Goal: Task Accomplishment & Management: Complete application form

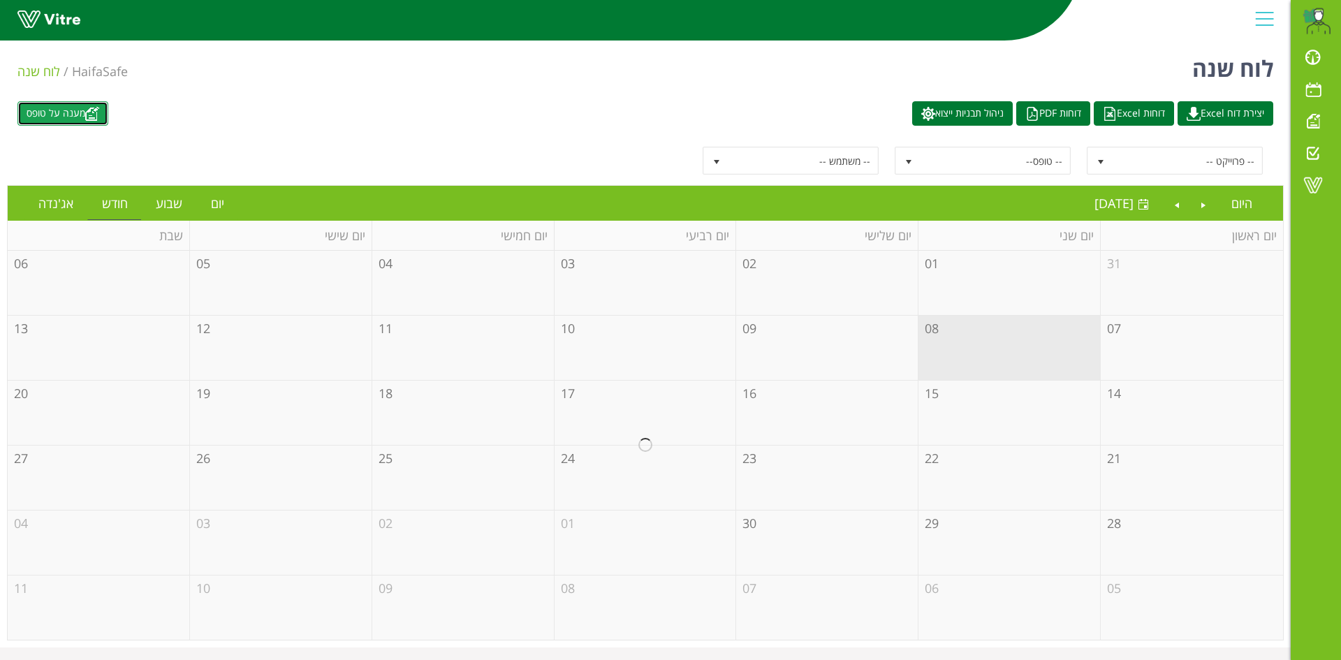
click at [57, 112] on link "מענה על טופס" at bounding box center [62, 113] width 91 height 24
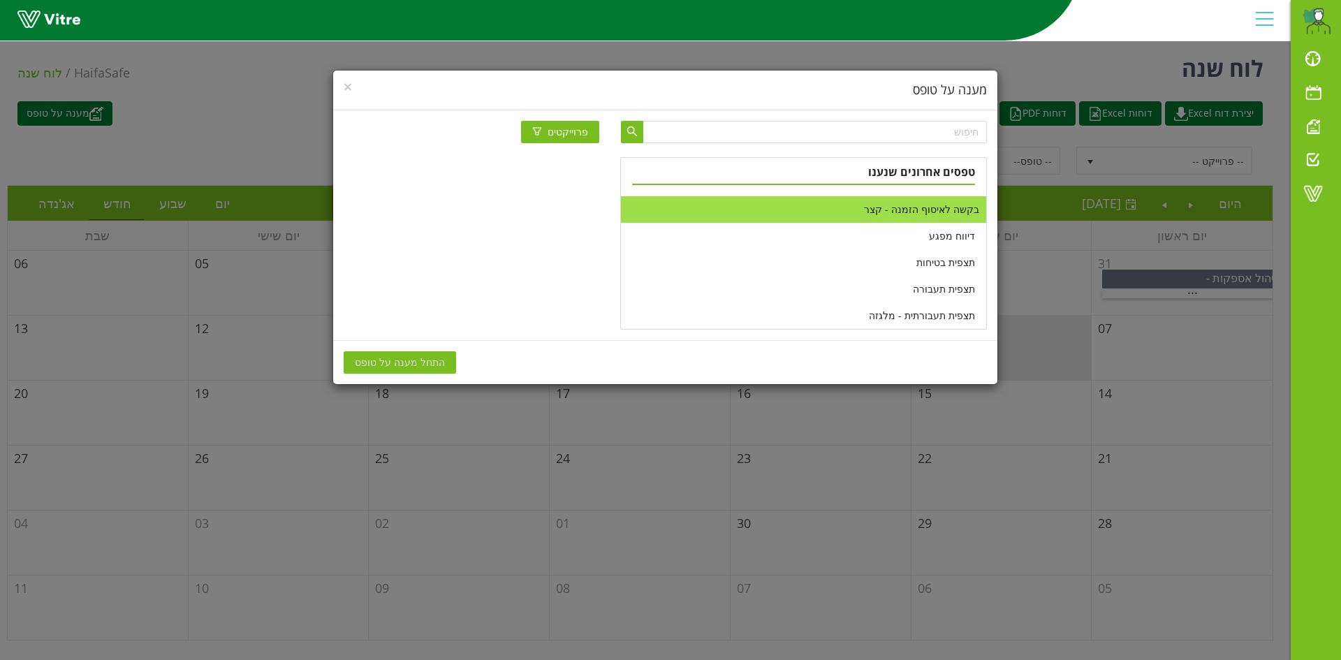
click at [885, 214] on li "בקשה לאיסוף הזמנה - קצר" at bounding box center [803, 209] width 365 height 27
click at [436, 361] on button "התחל מענה על טופס" at bounding box center [400, 362] width 112 height 22
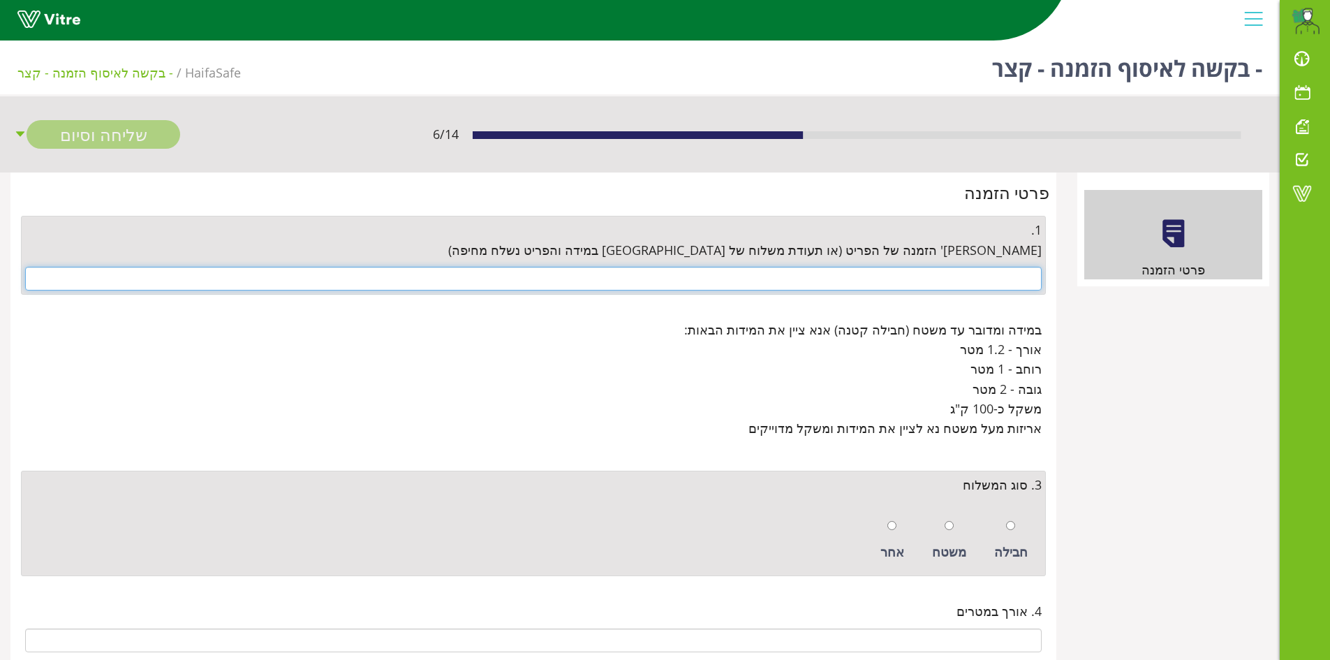
click at [913, 275] on input "text" at bounding box center [533, 279] width 1017 height 24
paste input "4500668640"
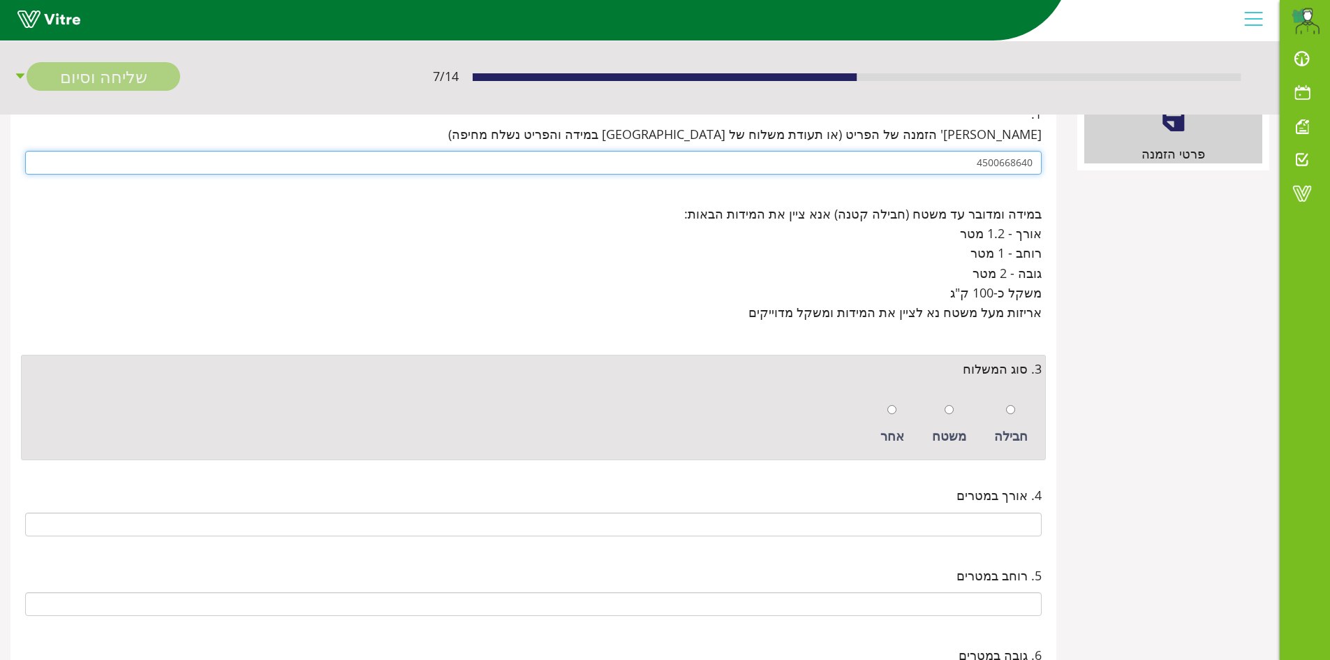
scroll to position [140, 0]
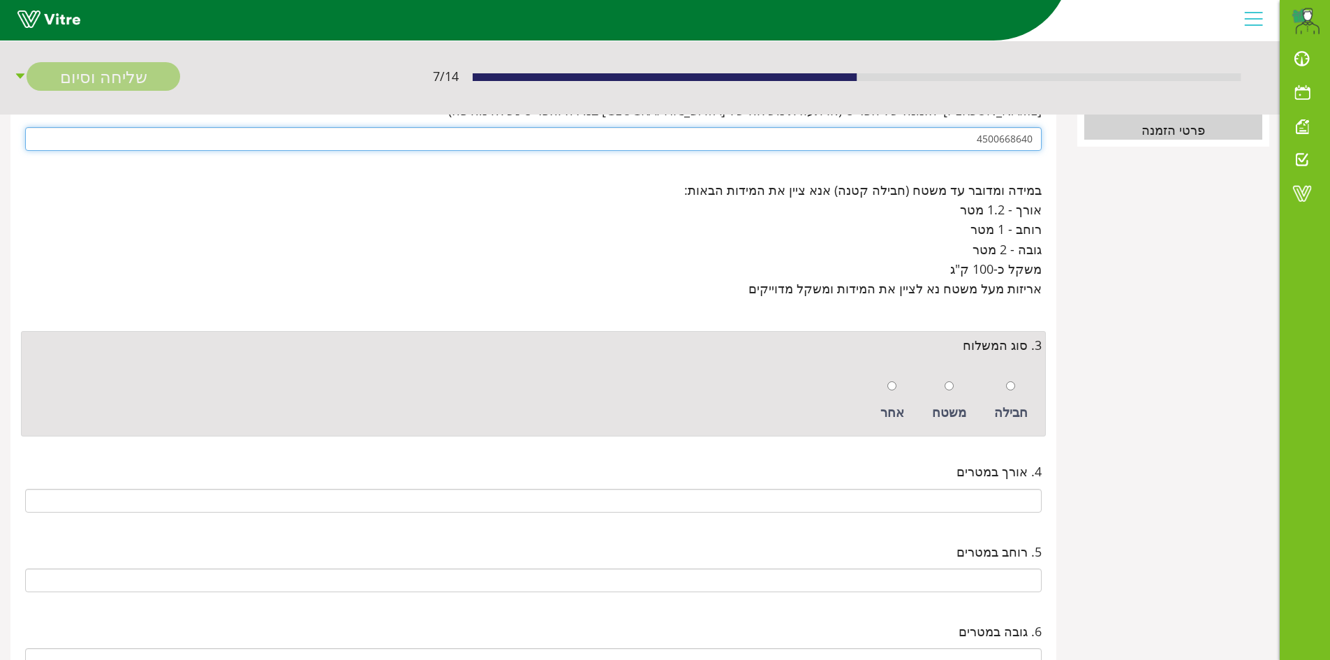
type input "4500668640"
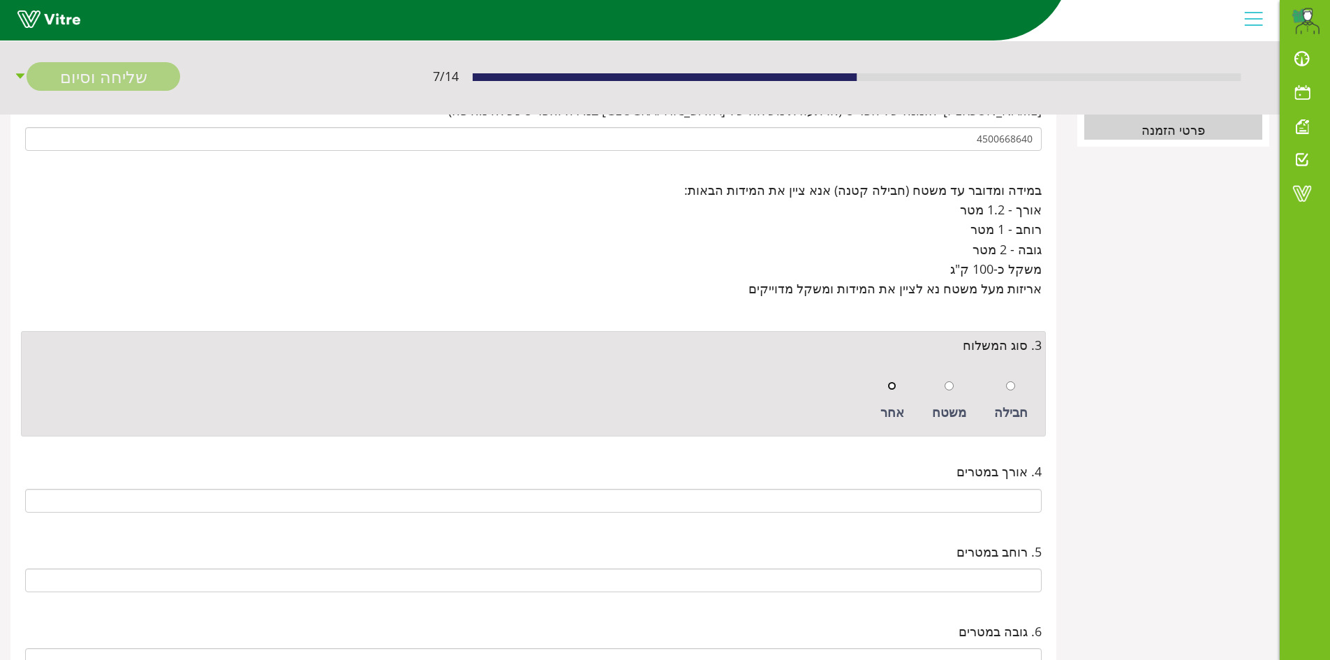
click at [897, 388] on input "radio" at bounding box center [892, 385] width 9 height 9
radio input "true"
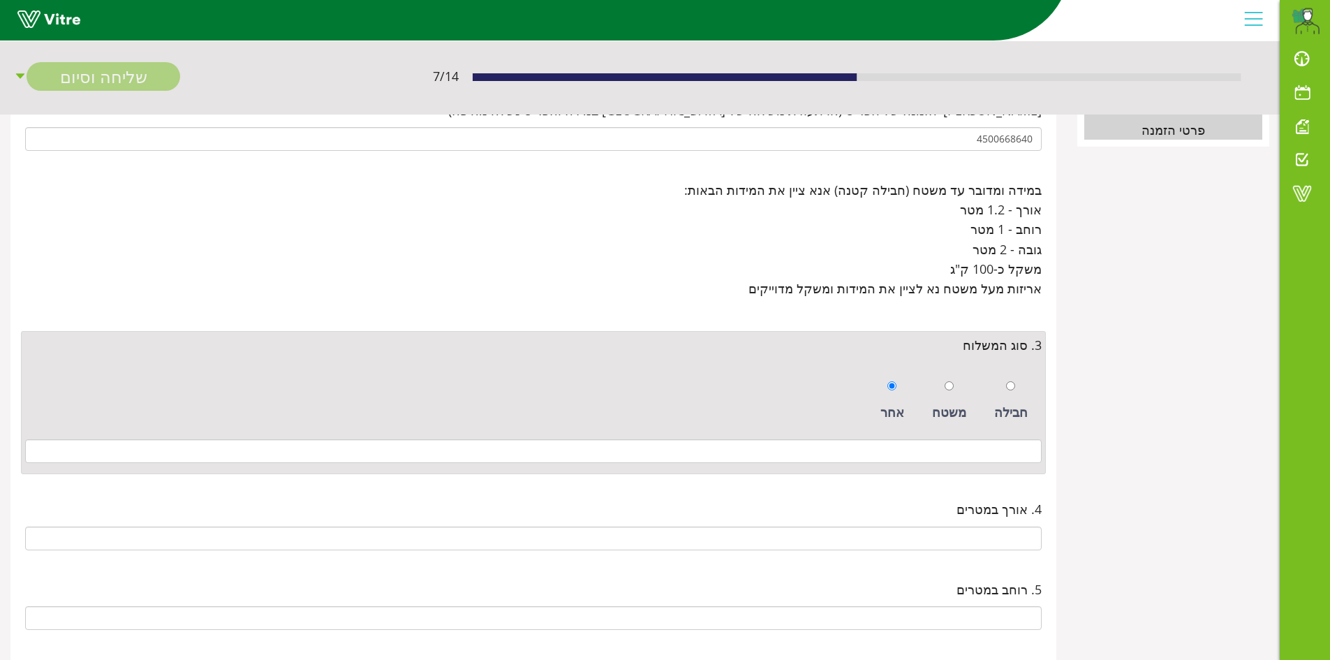
click at [1006, 466] on div "3. סוג המשלוח חבילה משטח אחר" at bounding box center [533, 403] width 1025 height 144
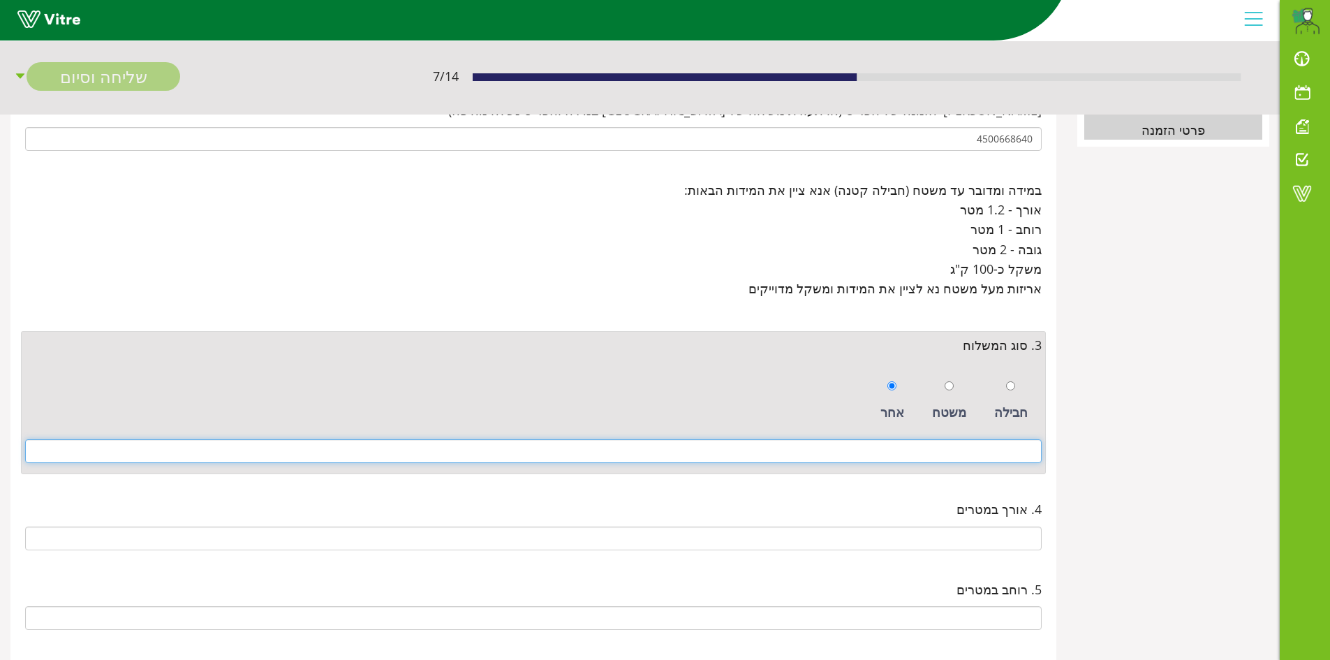
click at [1002, 448] on input at bounding box center [533, 451] width 1017 height 24
paste input "2 משטחים סטנדרטים 1.00X1.20 מטר"
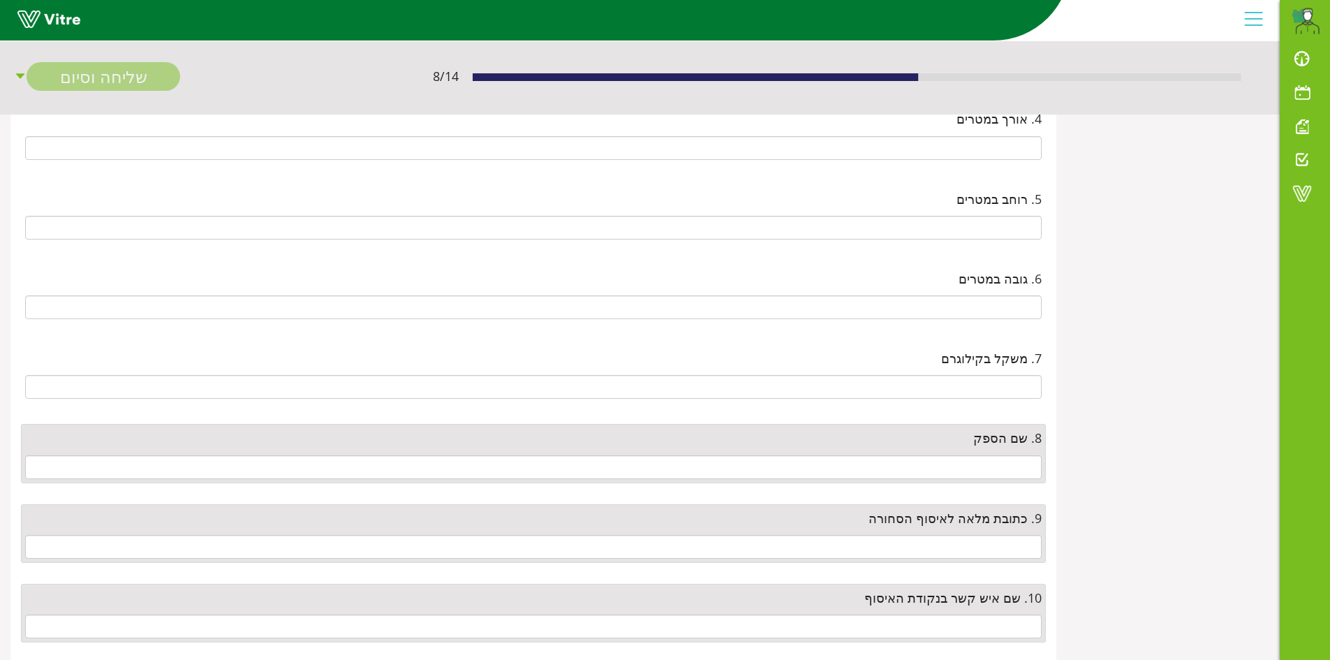
scroll to position [559, 0]
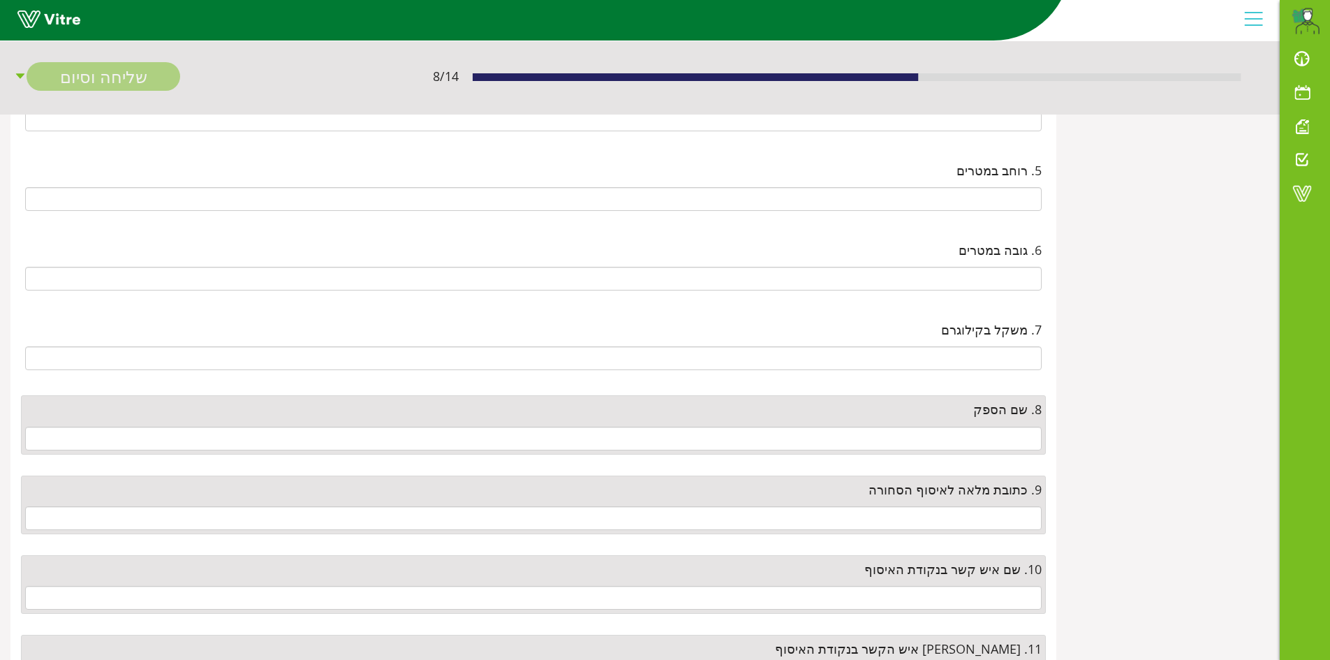
type input "2 משטחים סטנדרטים 1.00X1.20 מטר"
click at [997, 451] on div "8. שם הספק" at bounding box center [533, 424] width 1025 height 59
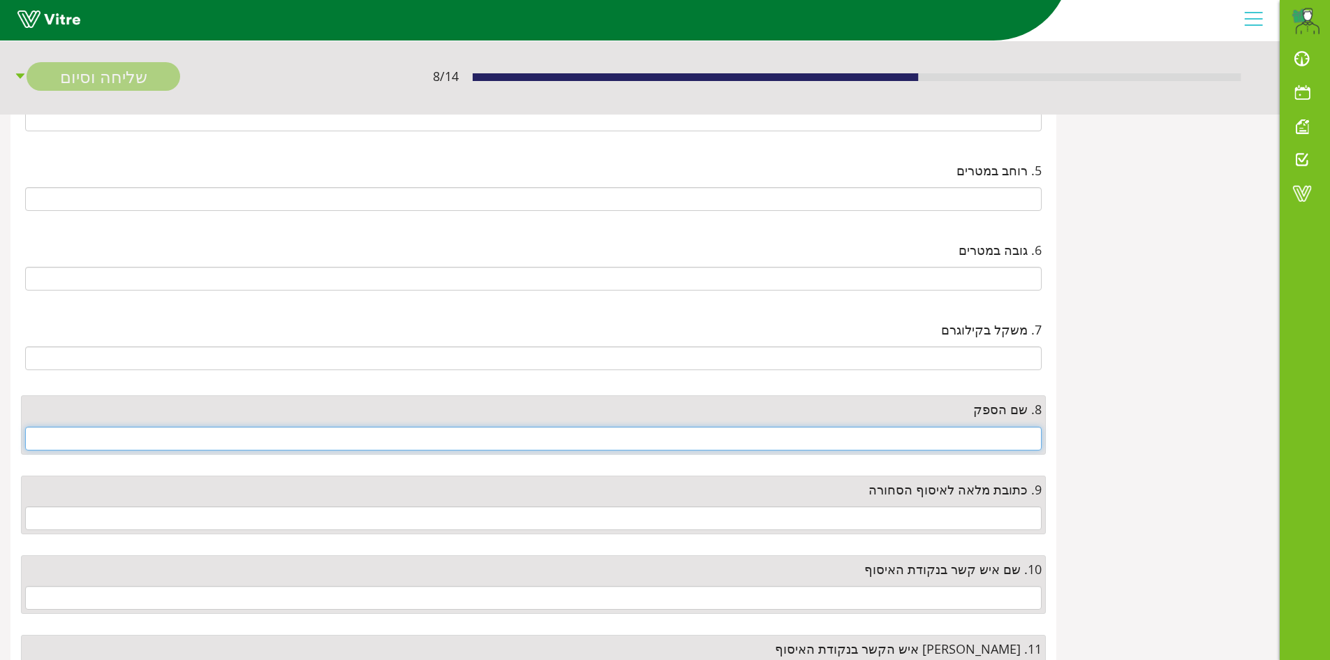
click at [995, 445] on input "text" at bounding box center [533, 439] width 1017 height 24
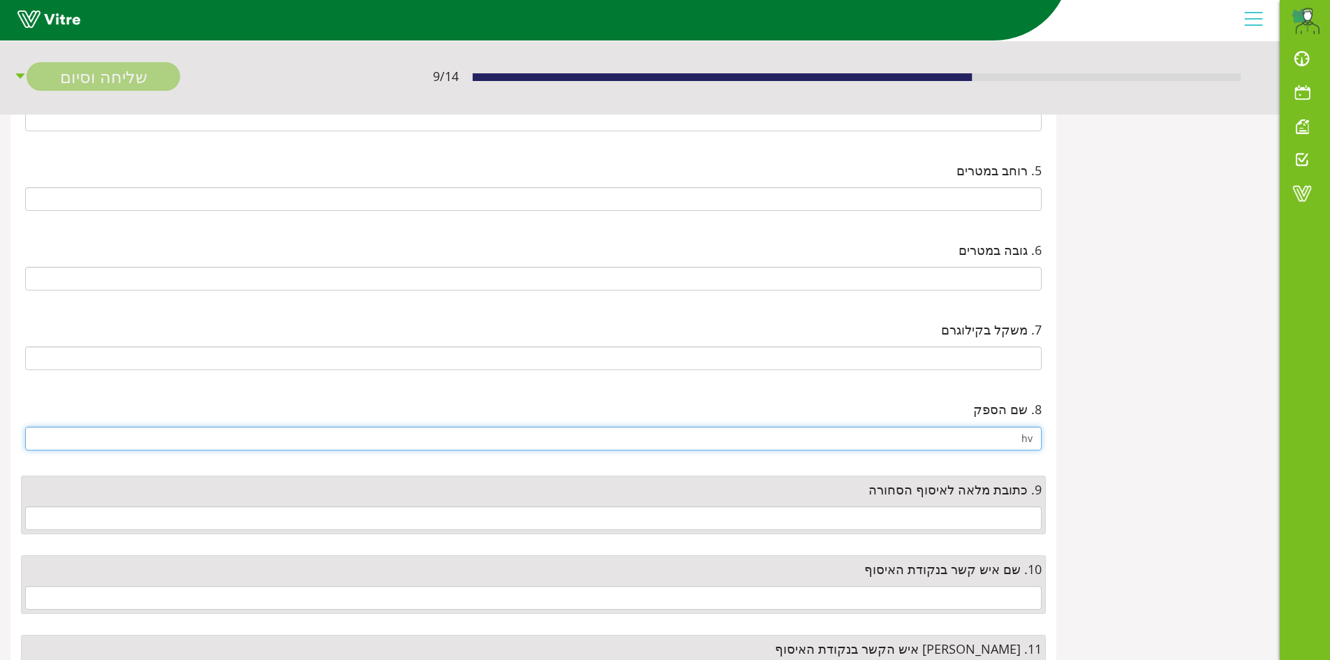
type input "h"
type input "יהב חמיאס"
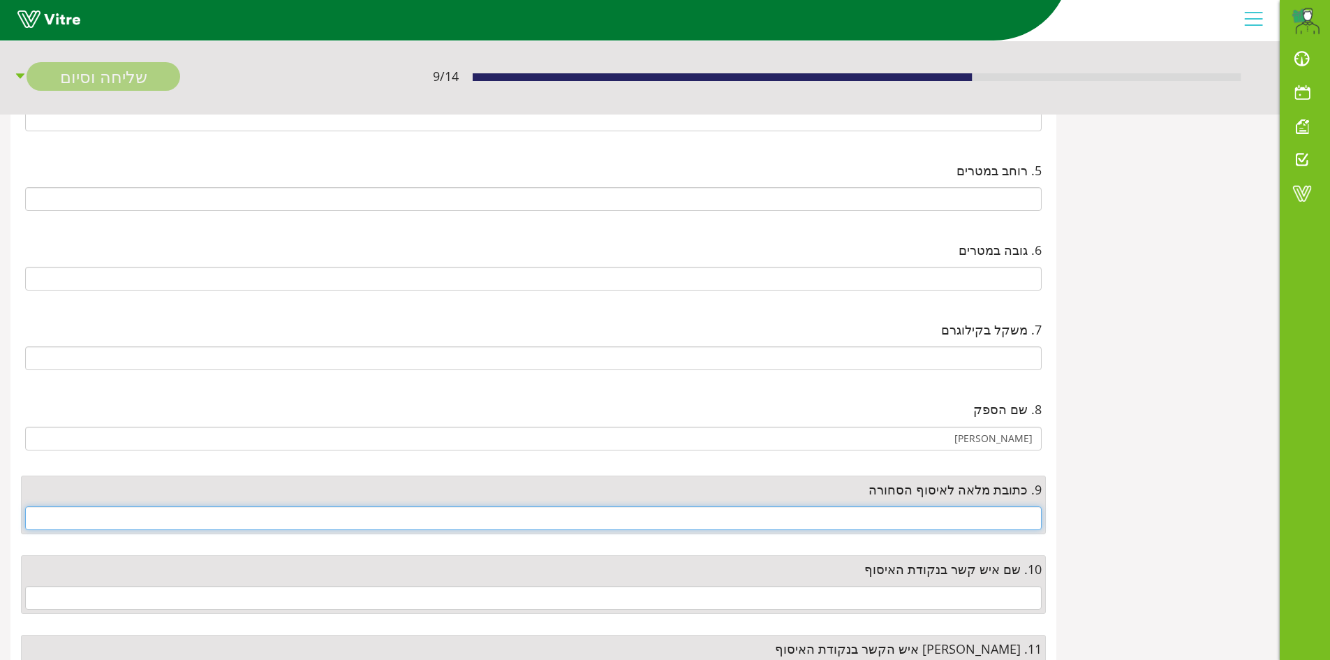
click at [1011, 527] on input "text" at bounding box center [533, 518] width 1017 height 24
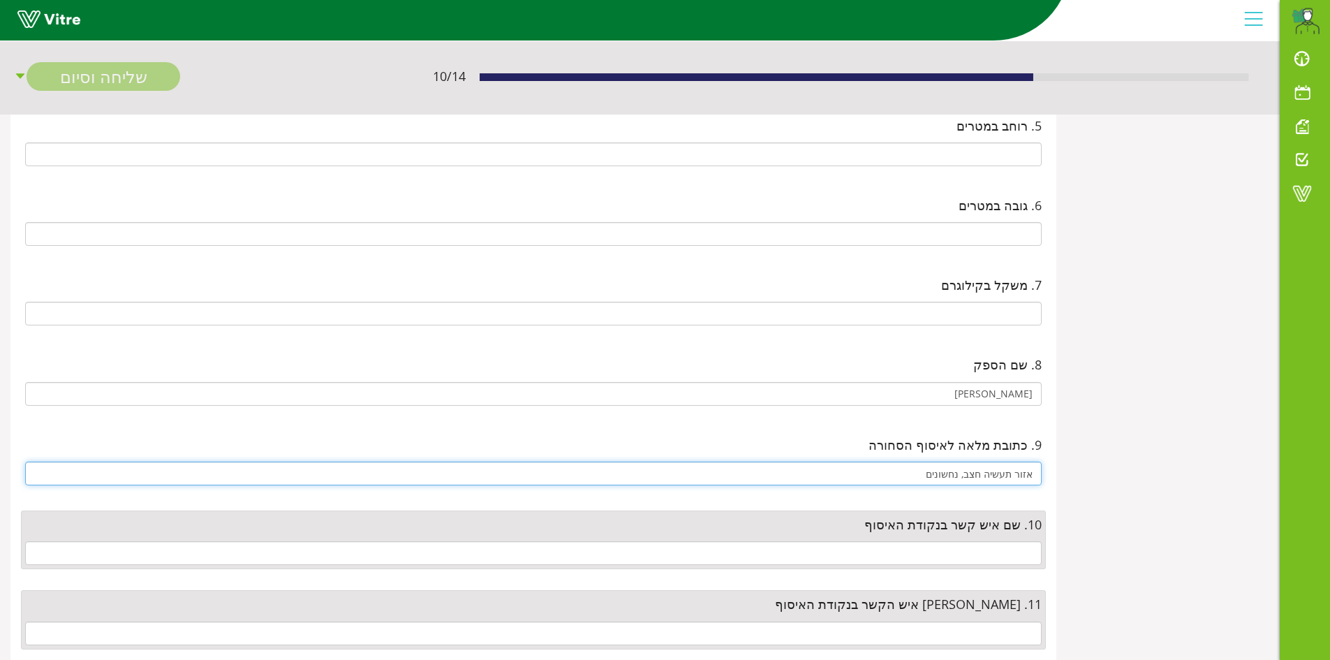
scroll to position [628, 0]
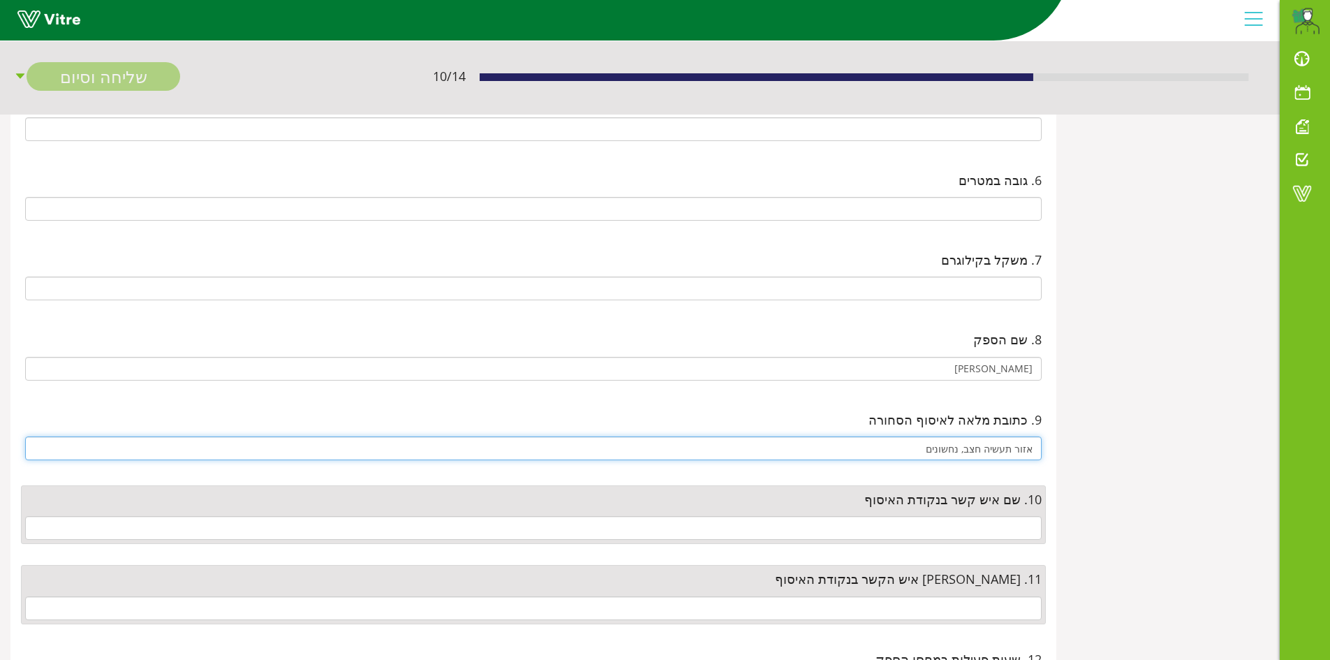
type input "אזור תעשיה חצב, נחשונים"
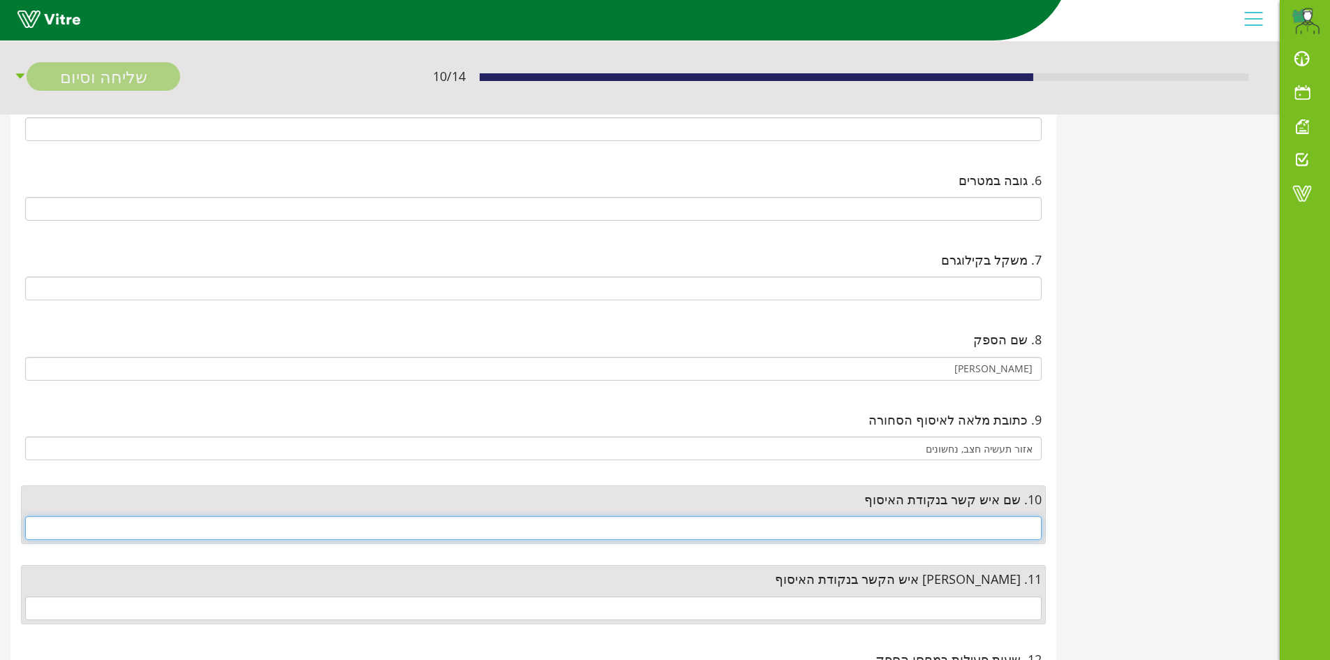
click at [1009, 520] on input "text" at bounding box center [533, 528] width 1017 height 24
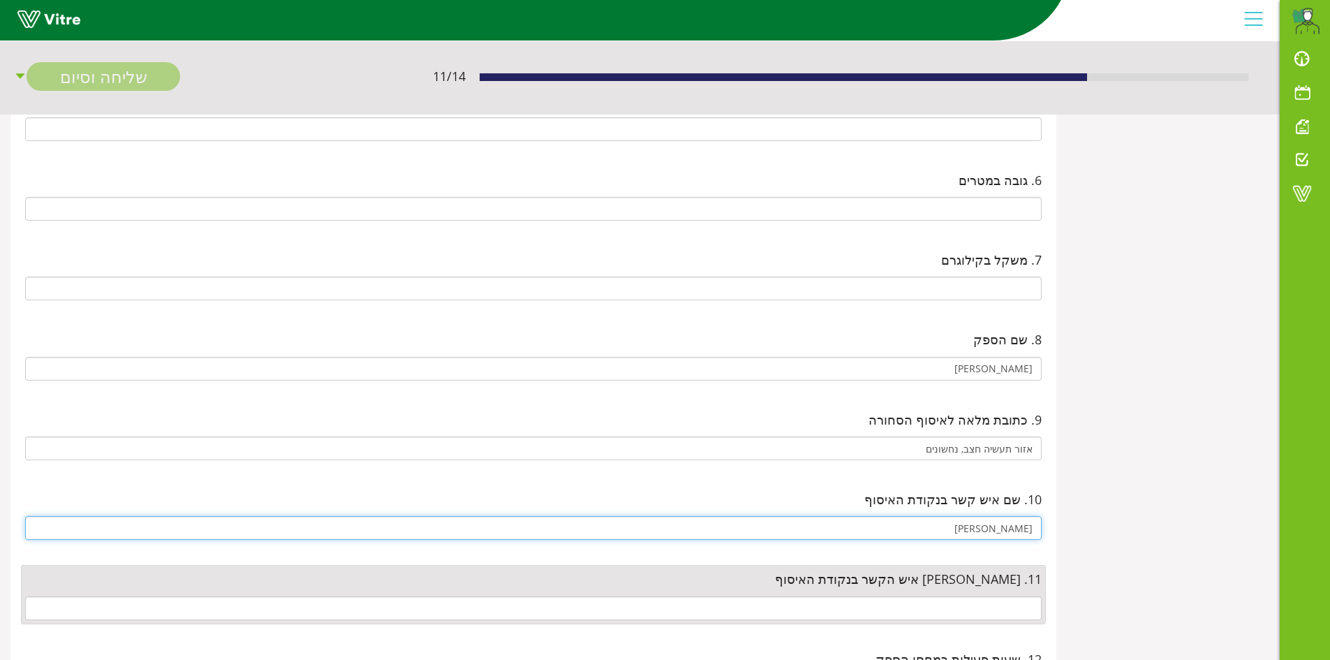
type input "אראלה"
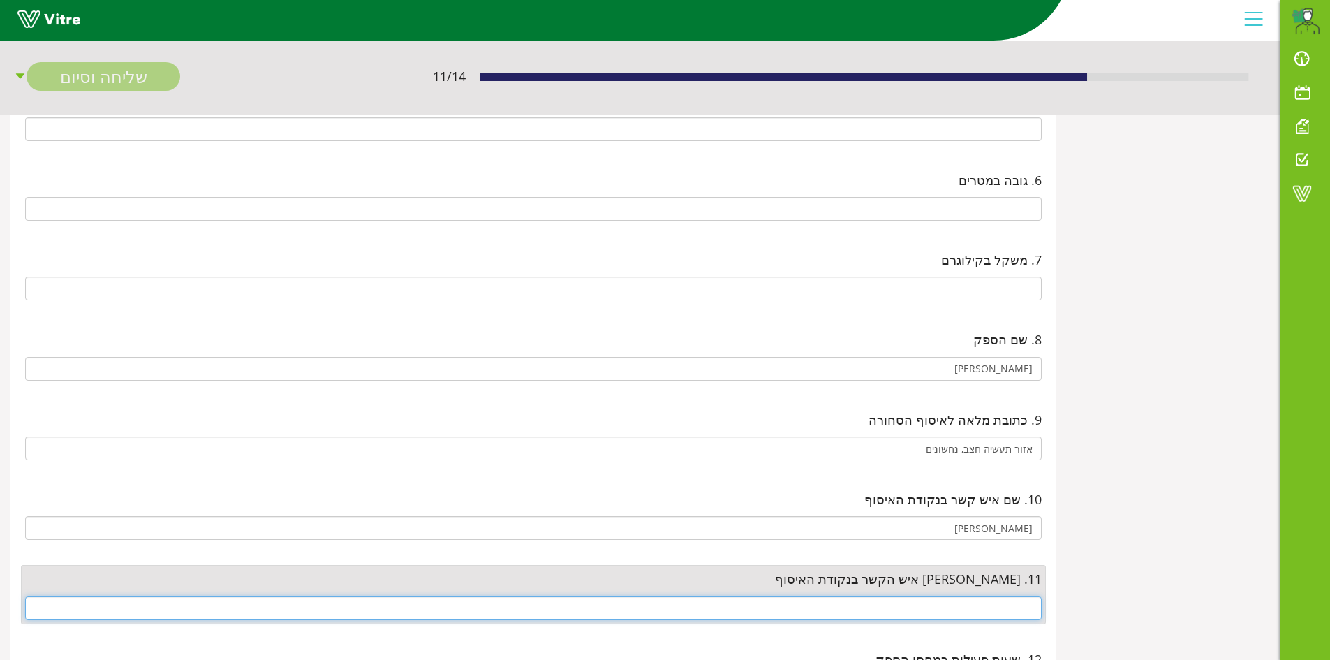
click at [997, 614] on input "text" at bounding box center [533, 608] width 1017 height 24
paste input "03-9017797"
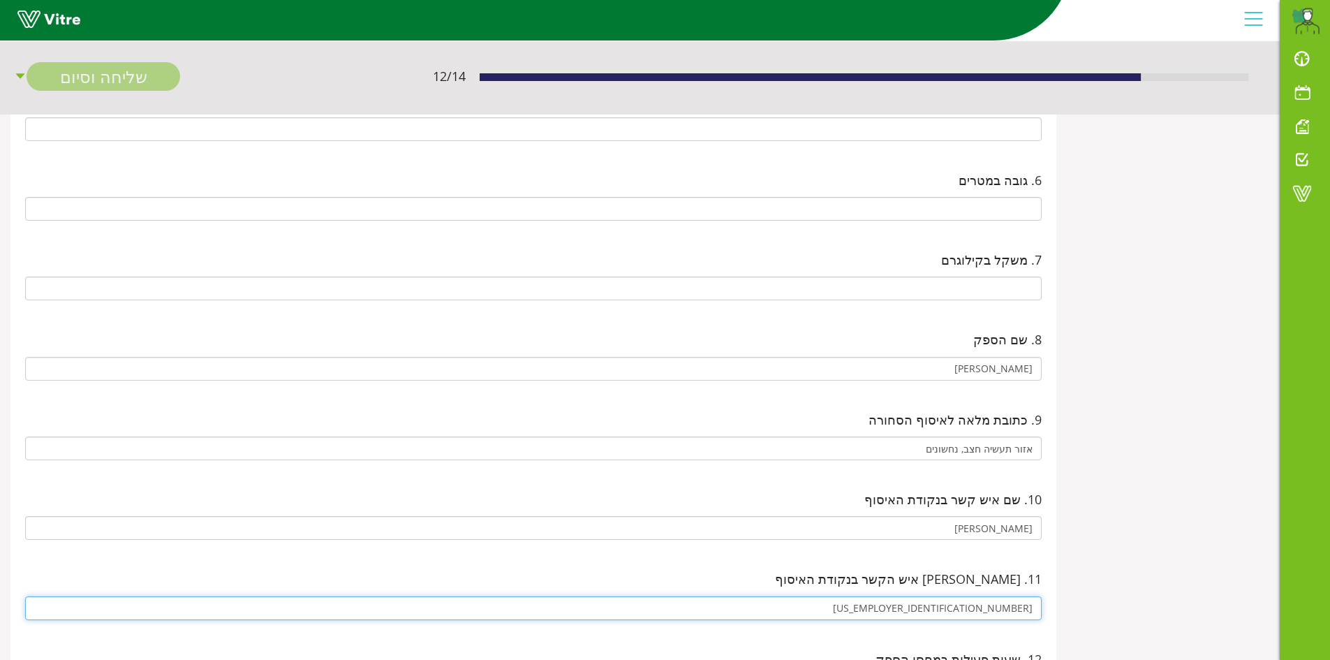
click at [998, 606] on input "03-9017797" at bounding box center [533, 608] width 1017 height 24
click at [991, 607] on input "03-9017797" at bounding box center [533, 608] width 1017 height 24
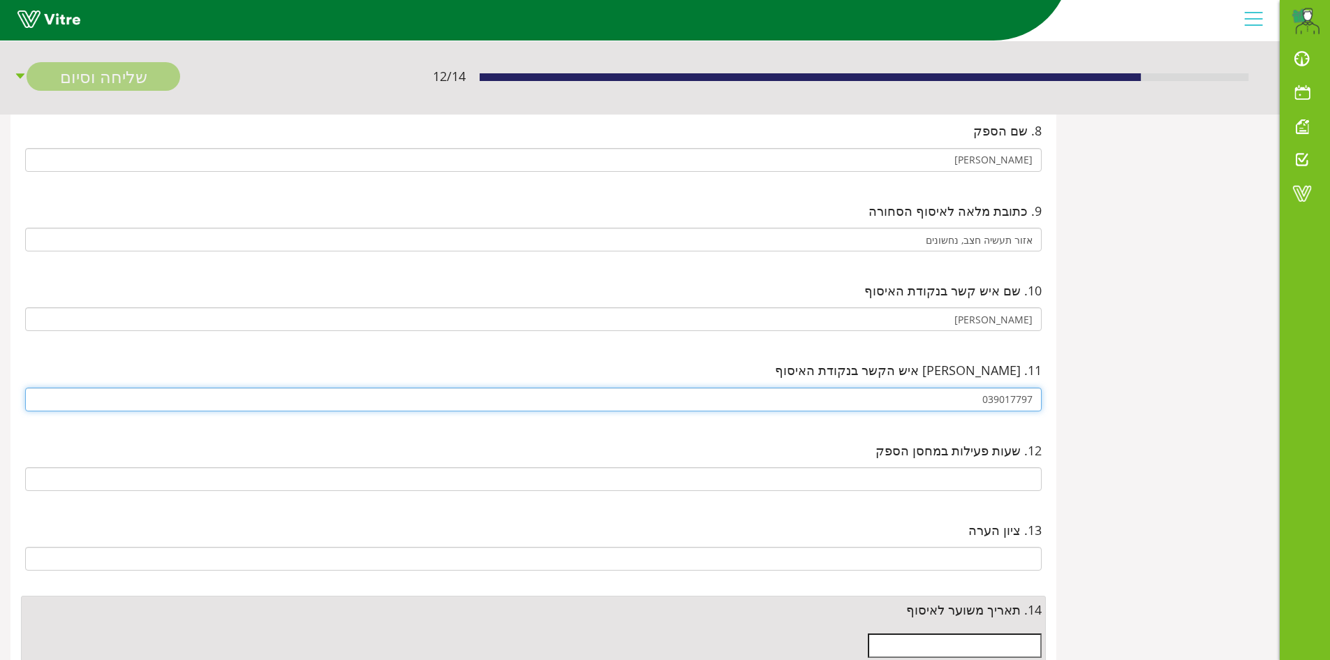
scroll to position [838, 0]
type input "039017797"
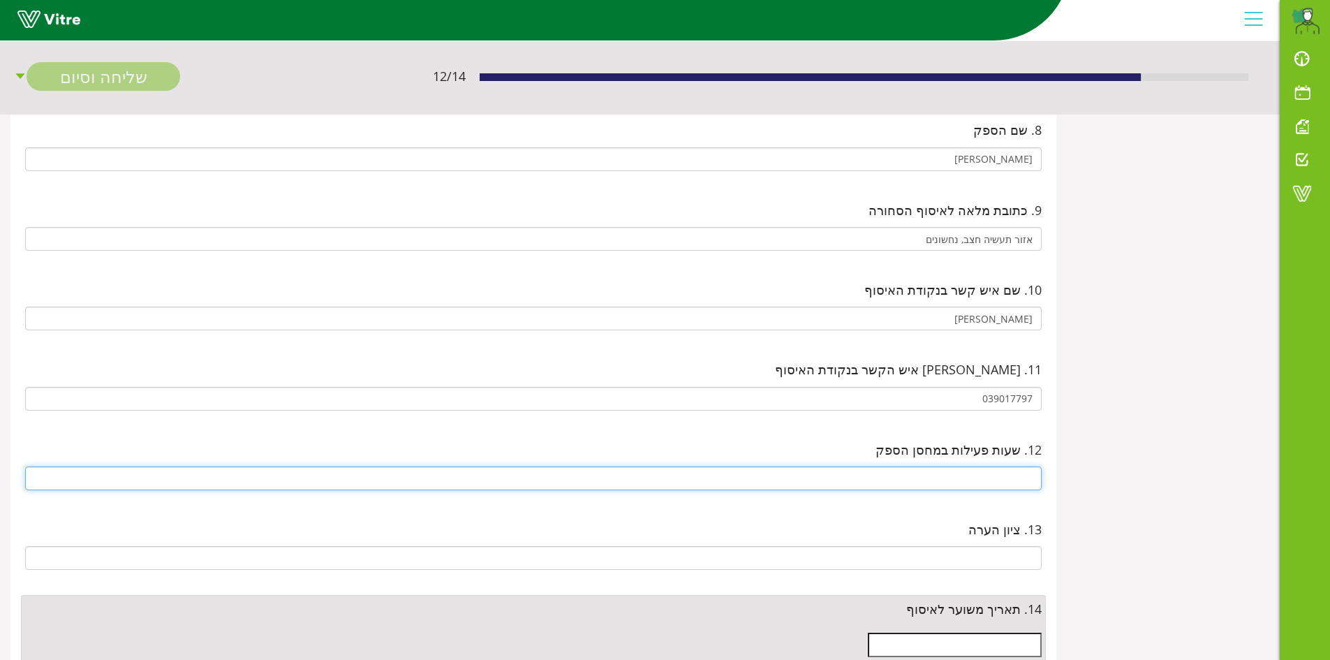
click at [1005, 478] on input "text" at bounding box center [533, 478] width 1017 height 24
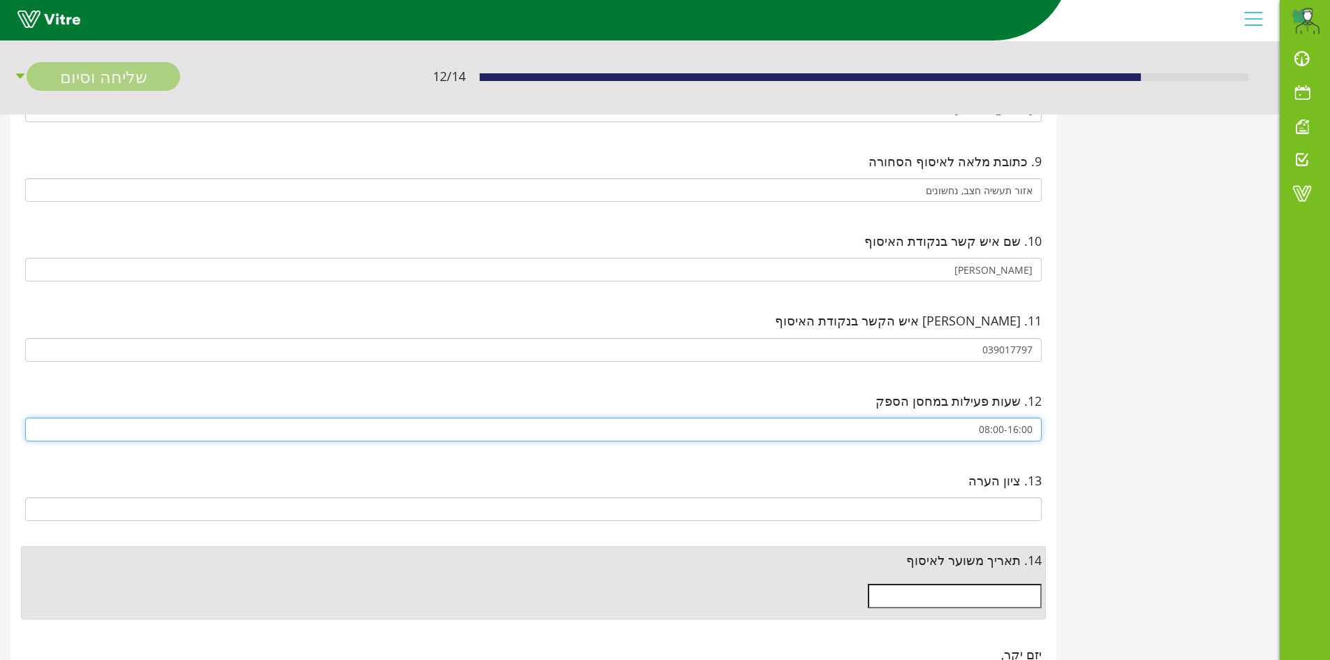
scroll to position [978, 0]
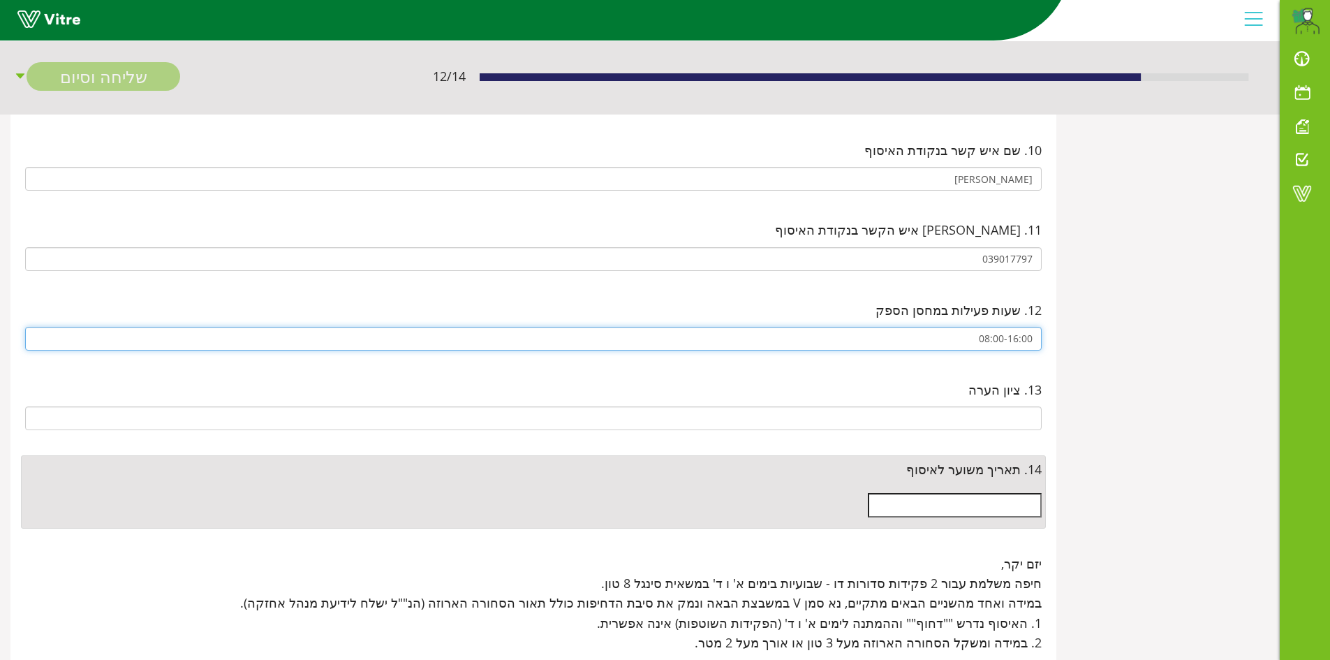
type input "08:00-16:00"
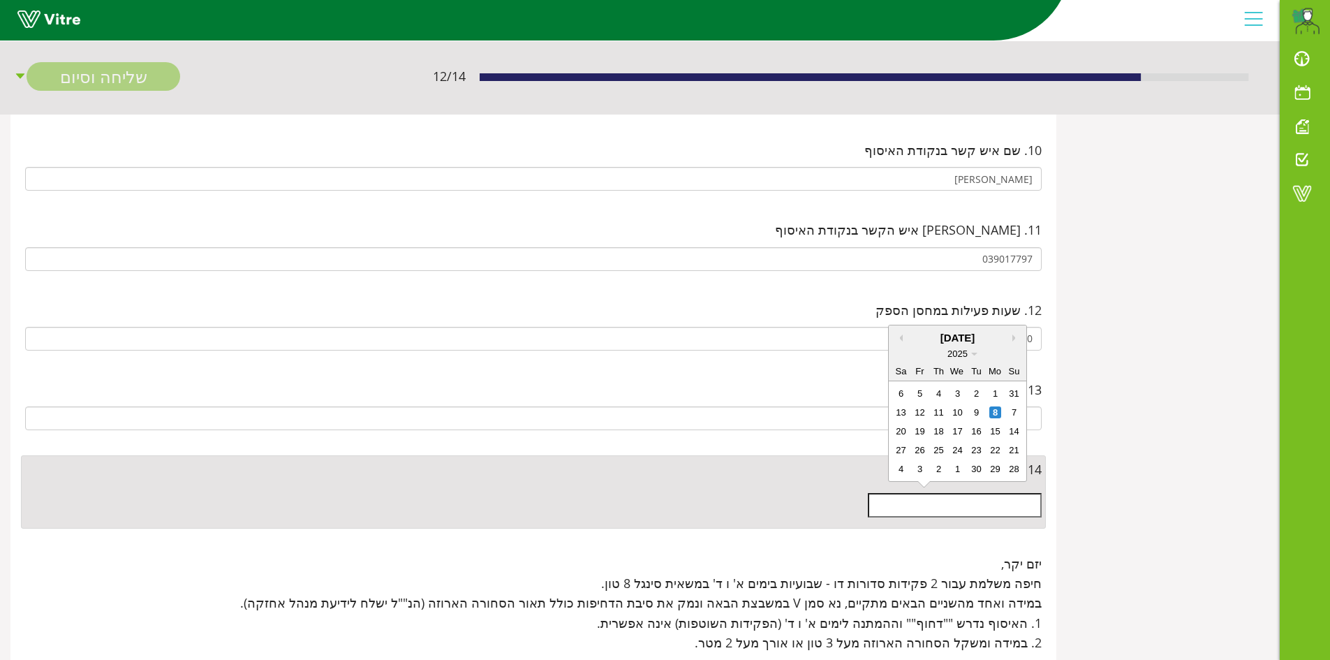
click at [994, 506] on input "text" at bounding box center [955, 505] width 174 height 24
click at [978, 411] on div "9" at bounding box center [977, 412] width 12 height 12
type input "09/09/2025"
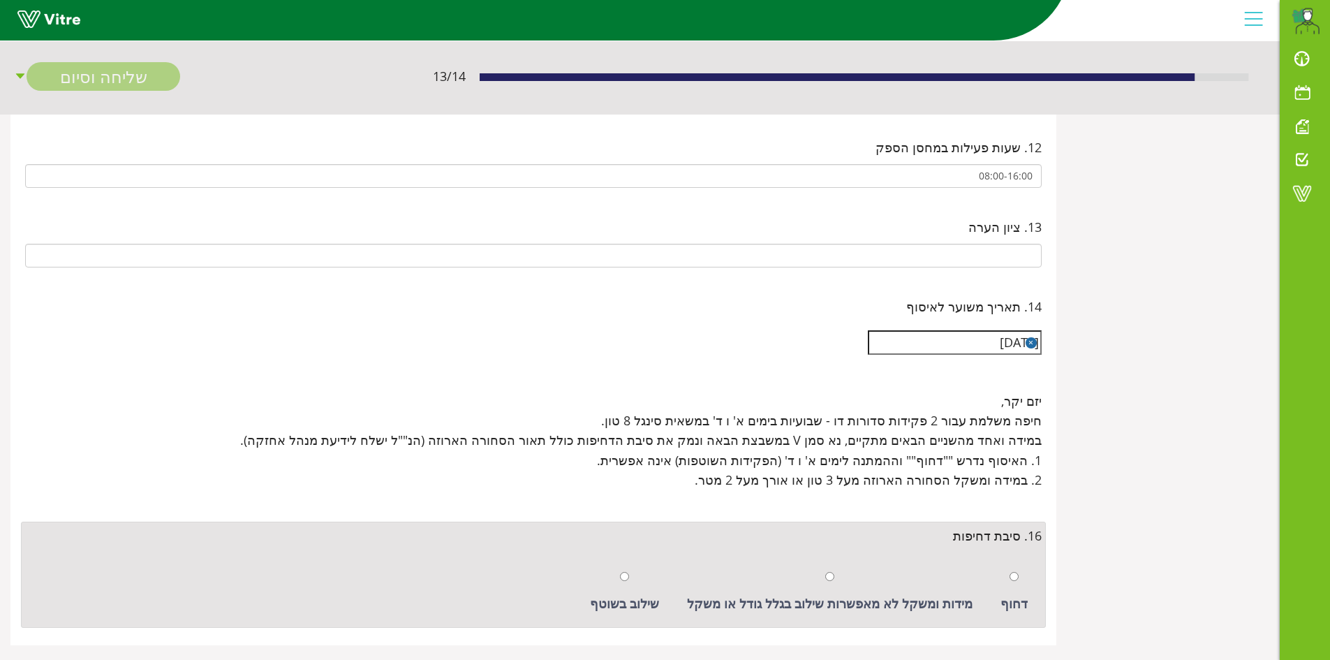
scroll to position [1161, 0]
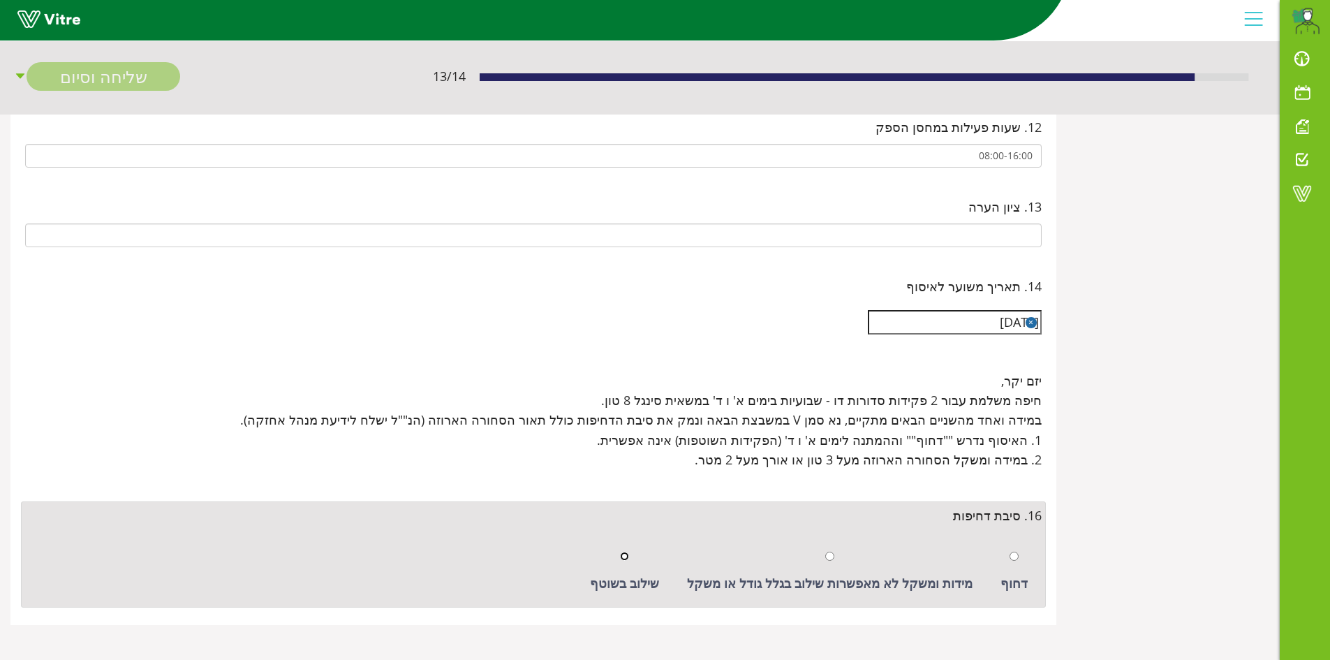
click at [629, 561] on input "radio" at bounding box center [624, 556] width 9 height 9
radio input "true"
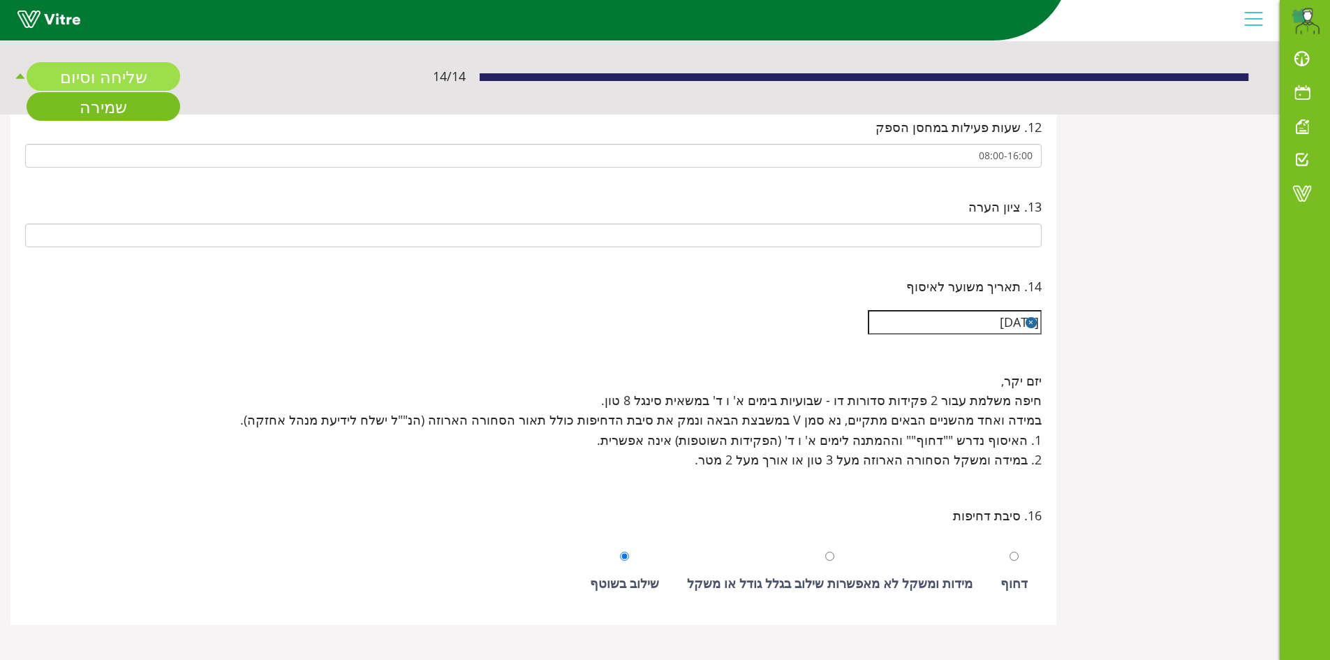
click at [135, 78] on link "שליחה וסיום" at bounding box center [104, 76] width 154 height 29
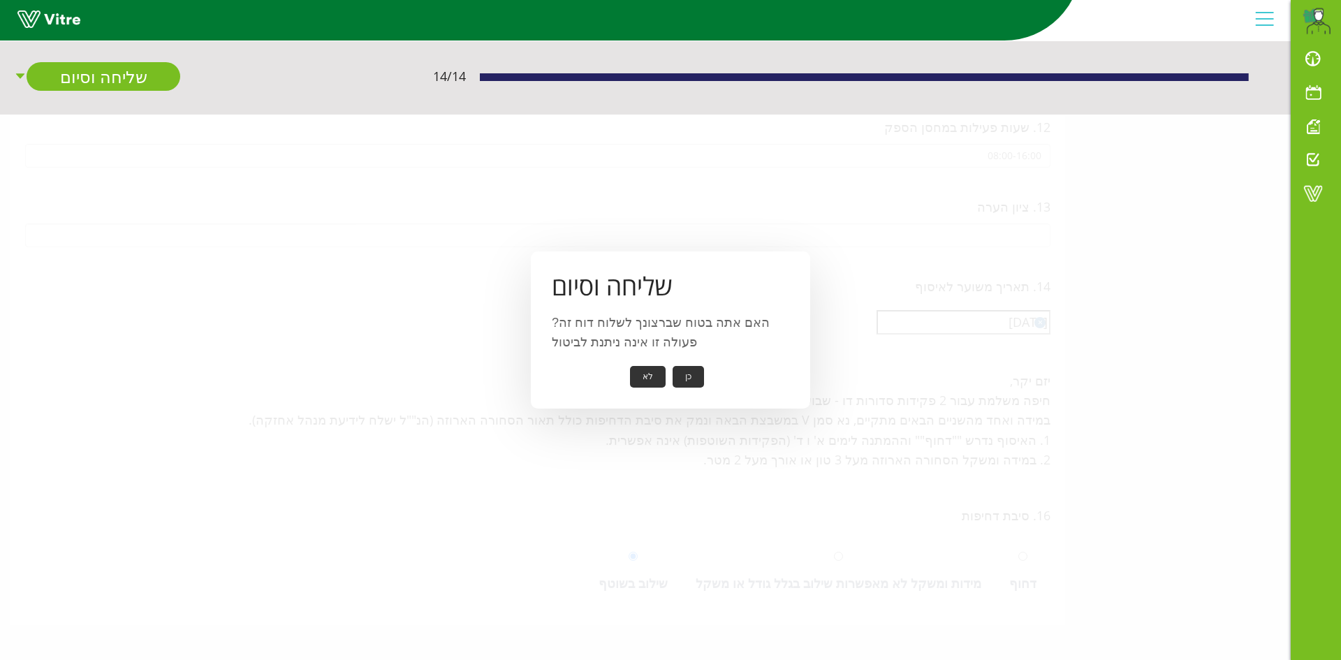
click at [700, 370] on button "כן" at bounding box center [687, 377] width 31 height 22
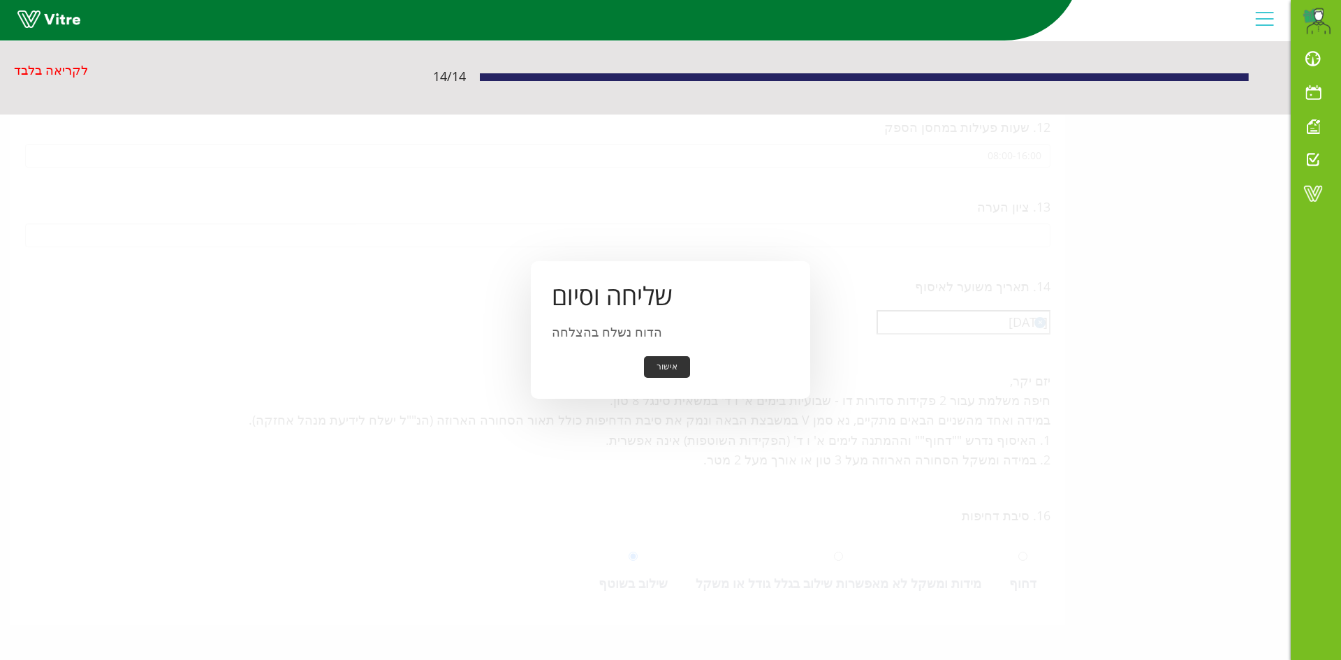
click at [659, 361] on button "אישור" at bounding box center [667, 367] width 46 height 22
